Goal: Find specific page/section: Find specific page/section

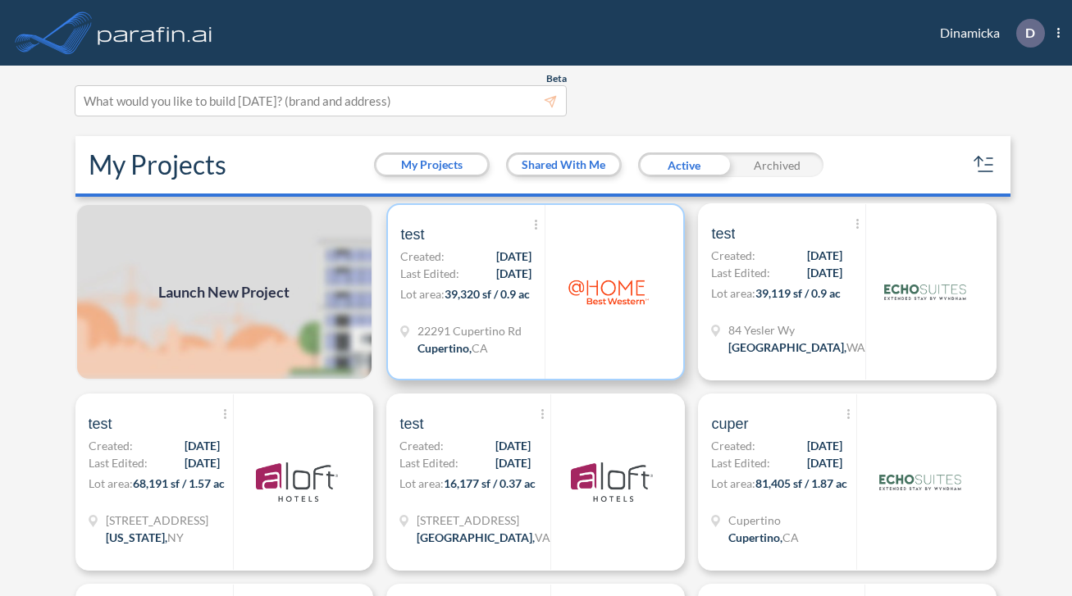
click at [569, 284] on img at bounding box center [608, 292] width 82 height 82
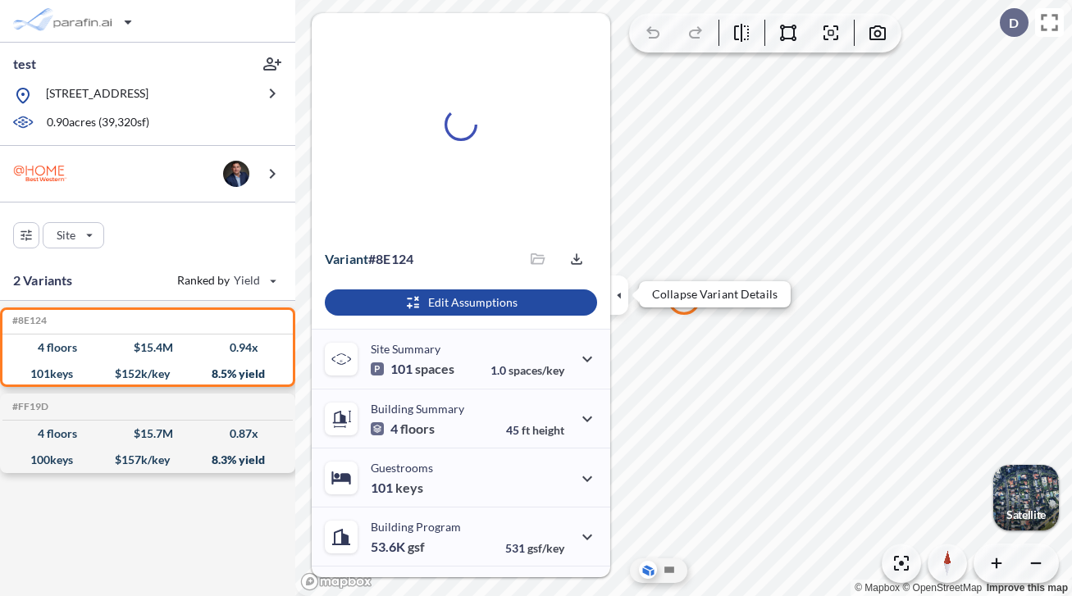
click at [618, 301] on icon "button" at bounding box center [619, 295] width 18 height 18
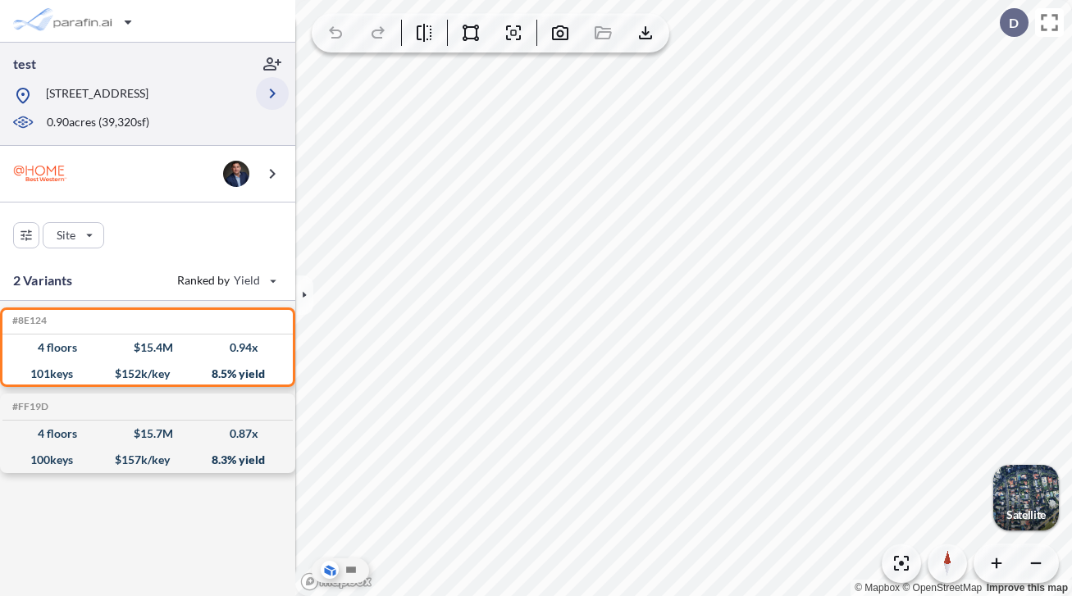
click at [275, 99] on icon "button" at bounding box center [272, 94] width 20 height 20
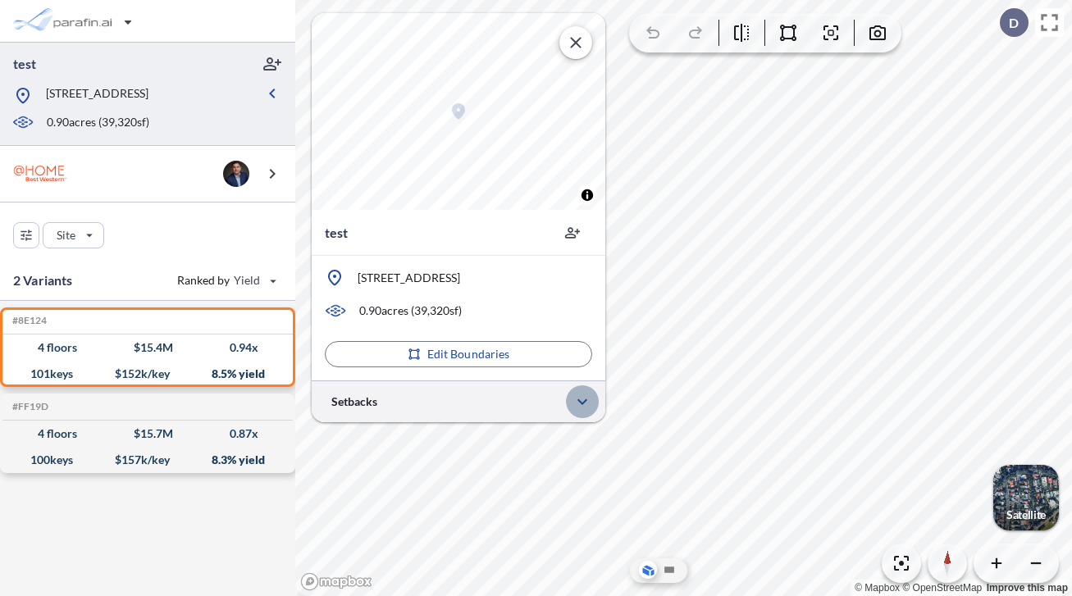
click at [589, 390] on button "button" at bounding box center [582, 401] width 33 height 33
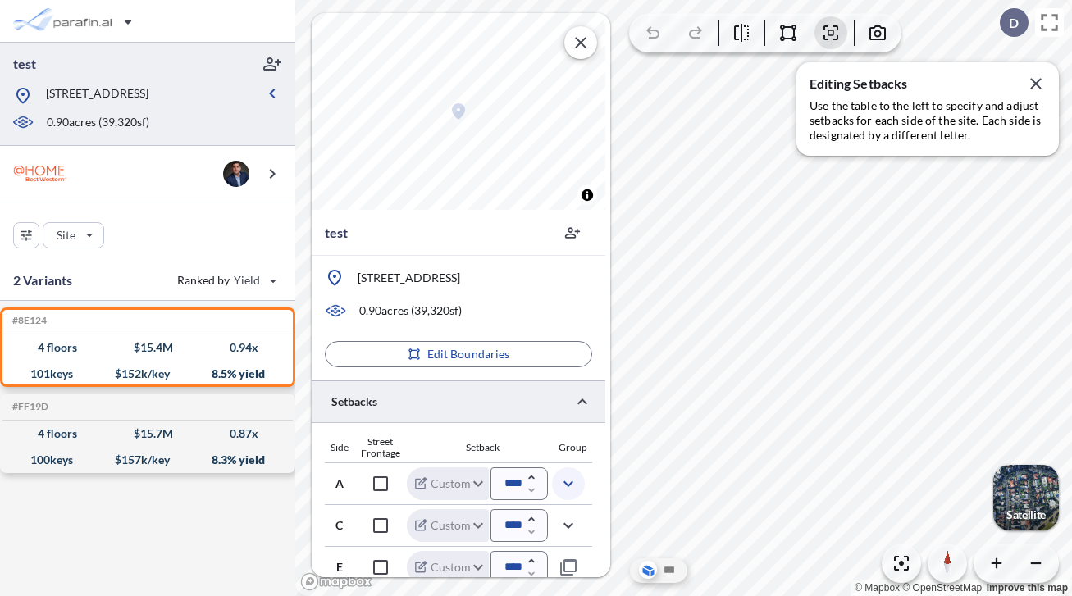
click at [569, 483] on icon "button" at bounding box center [568, 484] width 20 height 20
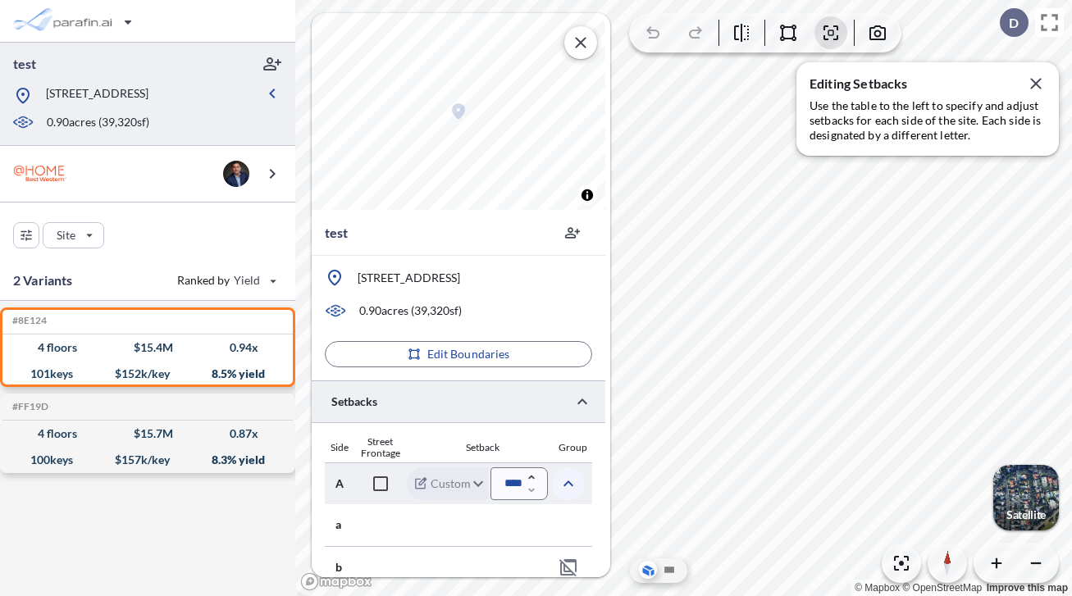
click at [569, 483] on icon "button" at bounding box center [568, 483] width 10 height 6
